Goal: Find specific page/section: Find specific page/section

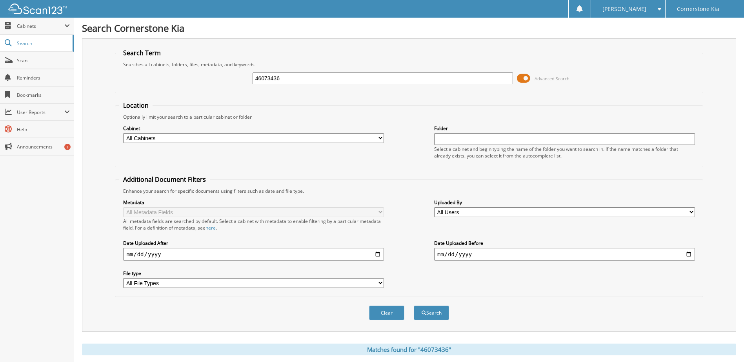
drag, startPoint x: 288, startPoint y: 81, endPoint x: 265, endPoint y: 82, distance: 23.6
click at [265, 82] on input "46073436" at bounding box center [383, 79] width 261 height 12
type input "46083724"
click at [414, 306] on button "Search" at bounding box center [431, 313] width 35 height 15
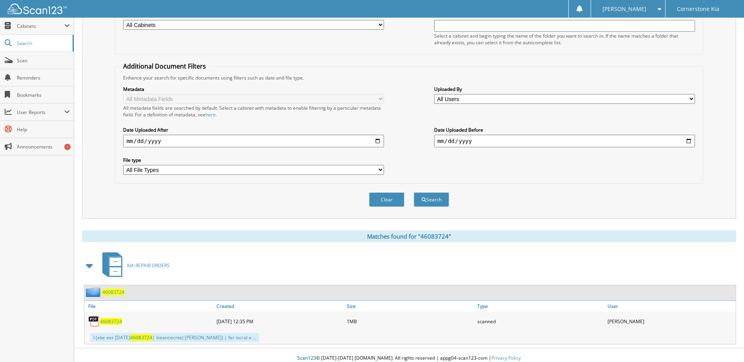
scroll to position [120, 0]
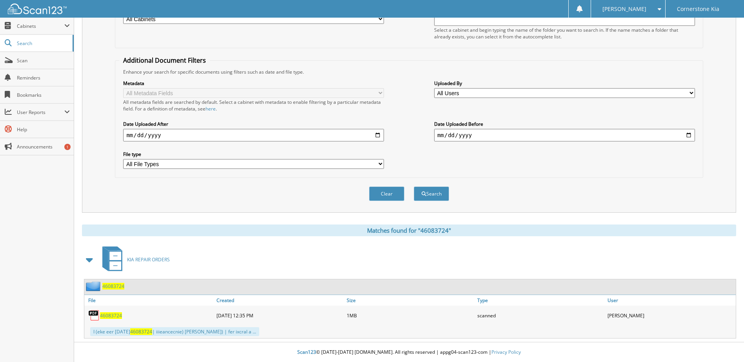
click at [114, 315] on span "46083724" at bounding box center [111, 316] width 22 height 7
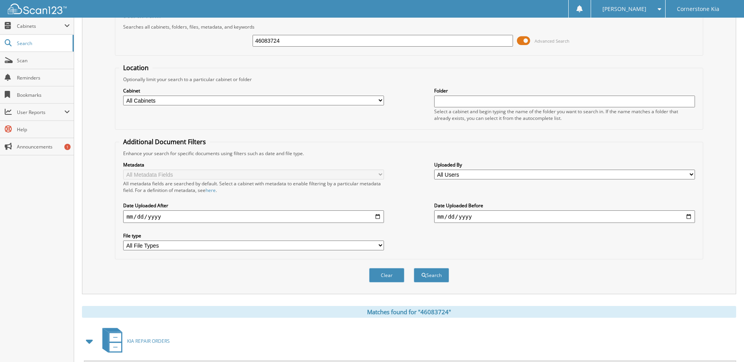
scroll to position [2, 0]
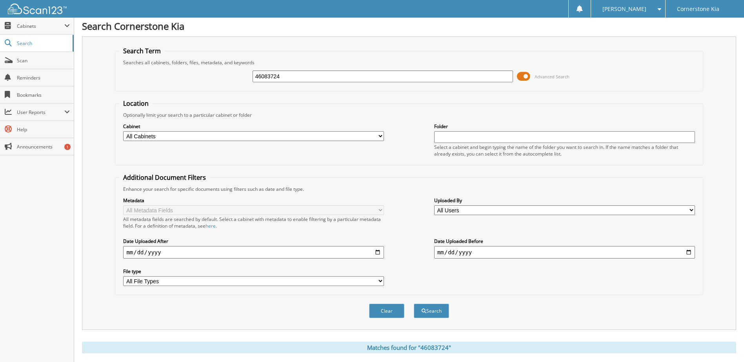
drag, startPoint x: 268, startPoint y: 76, endPoint x: 280, endPoint y: 76, distance: 11.8
click at [280, 76] on input "46083724" at bounding box center [383, 77] width 261 height 12
type input "46082932"
click at [414, 304] on button "Search" at bounding box center [431, 311] width 35 height 15
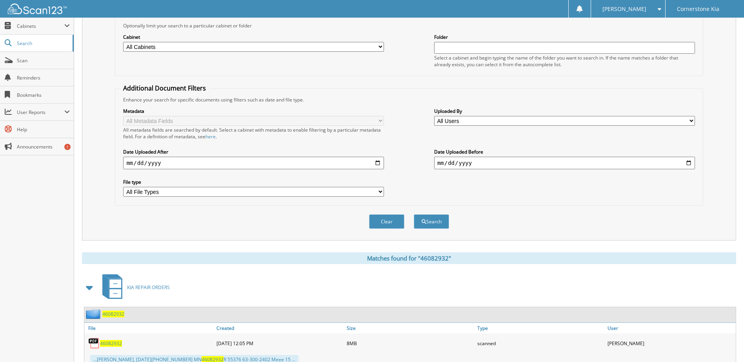
scroll to position [183, 0]
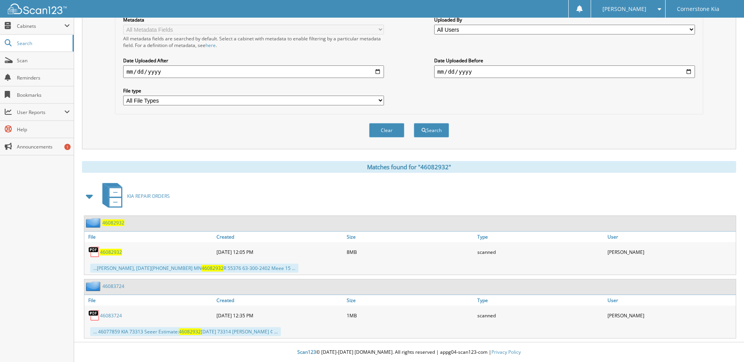
click at [116, 254] on span "46082932" at bounding box center [111, 252] width 22 height 7
